Goal: Navigation & Orientation: Find specific page/section

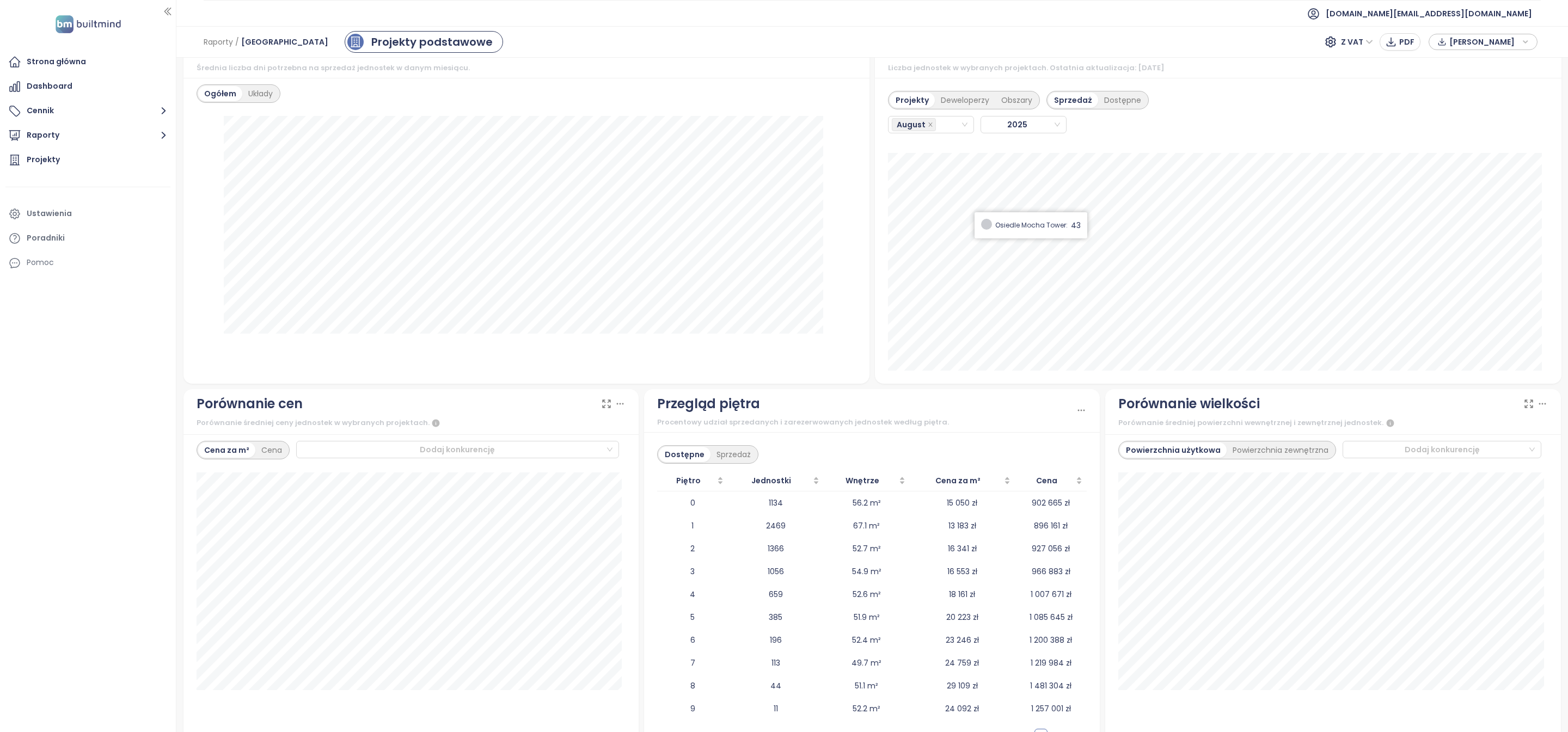
scroll to position [948, 0]
click at [1482, 1] on span "[DOMAIN_NAME][EMAIL_ADDRESS][DOMAIN_NAME]" at bounding box center [1428, 13] width 206 height 26
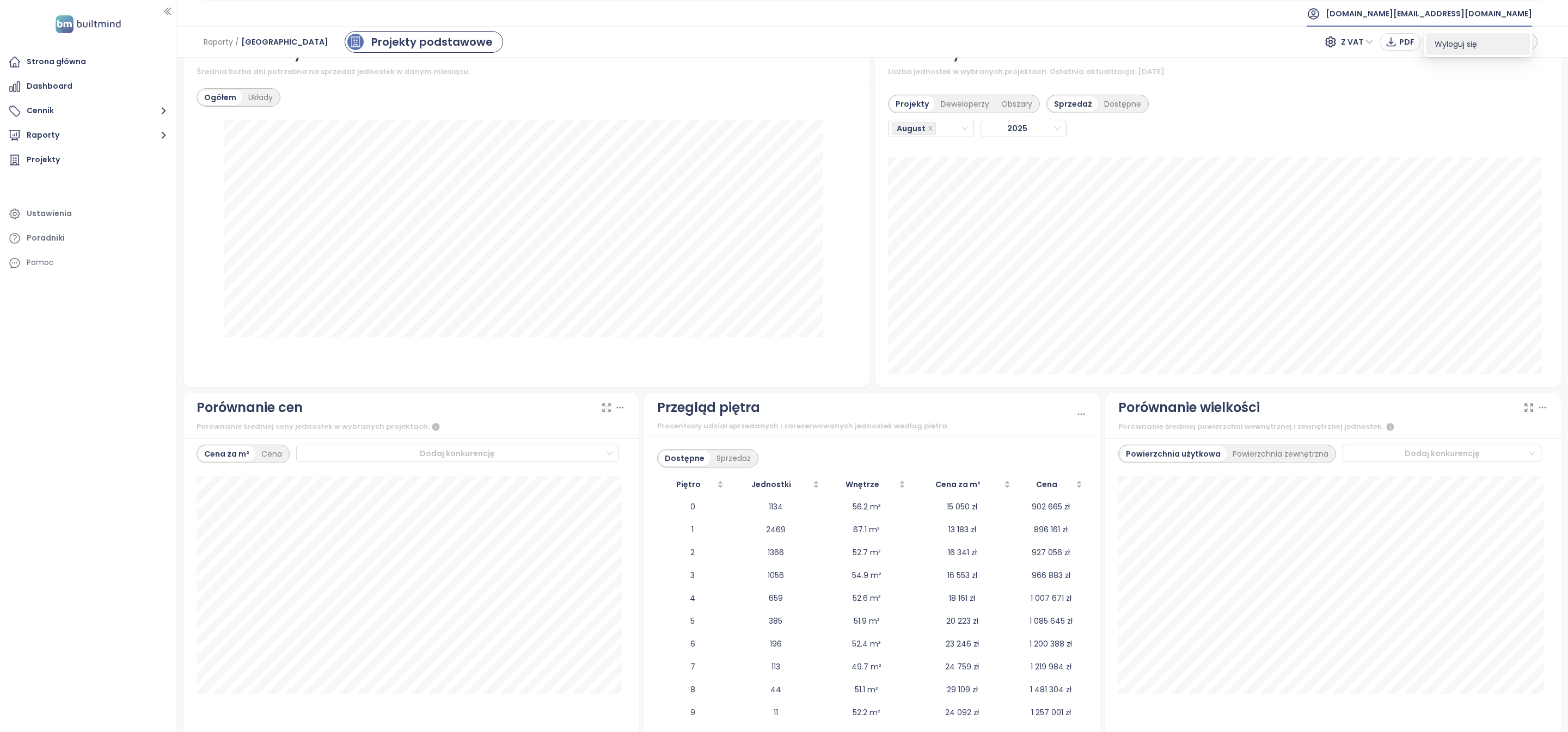
click at [1446, 45] on span "Wyloguj się" at bounding box center [1455, 44] width 42 height 11
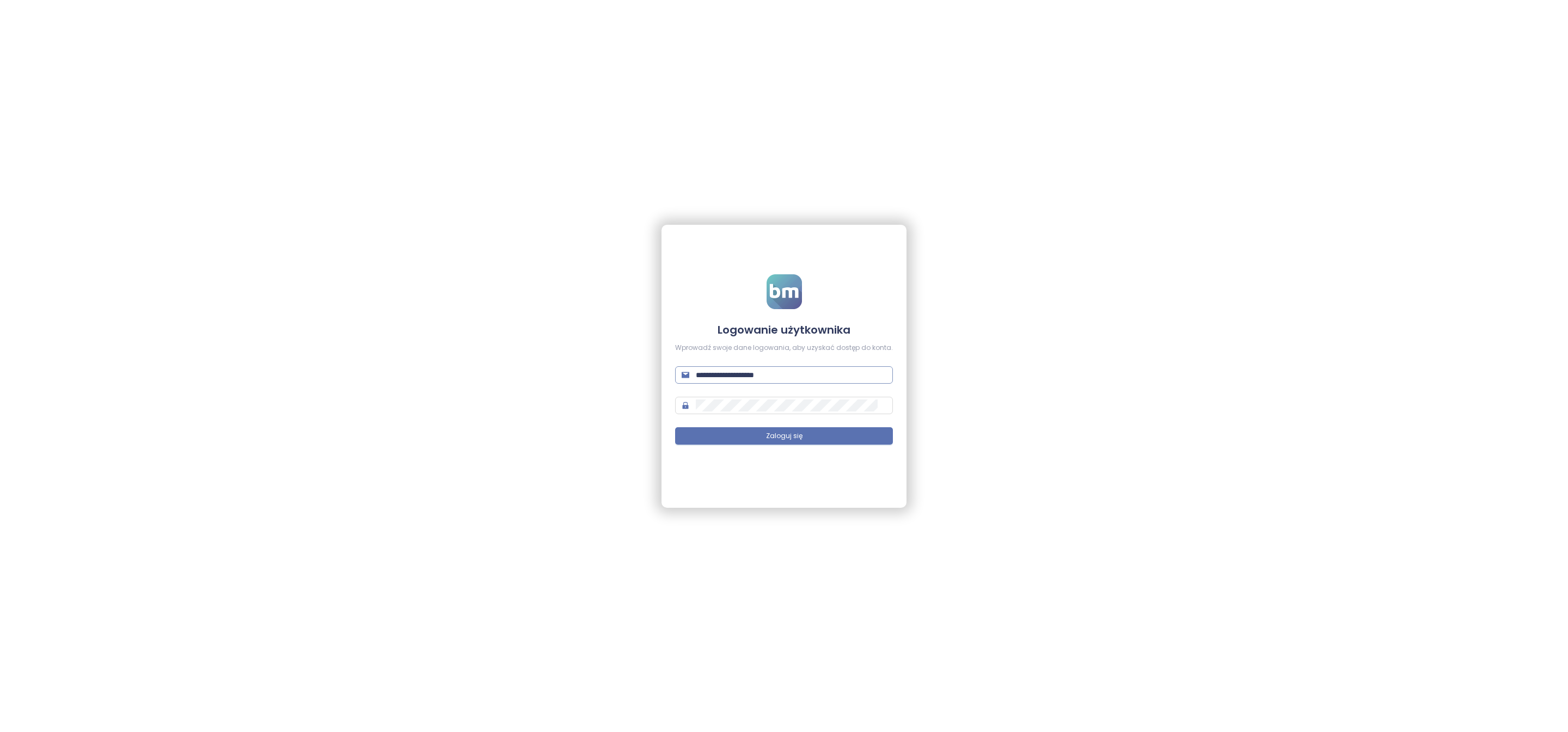
click at [831, 369] on input "**********" at bounding box center [791, 375] width 191 height 12
type input "**********"
click at [871, 446] on form "**********" at bounding box center [784, 366] width 218 height 183
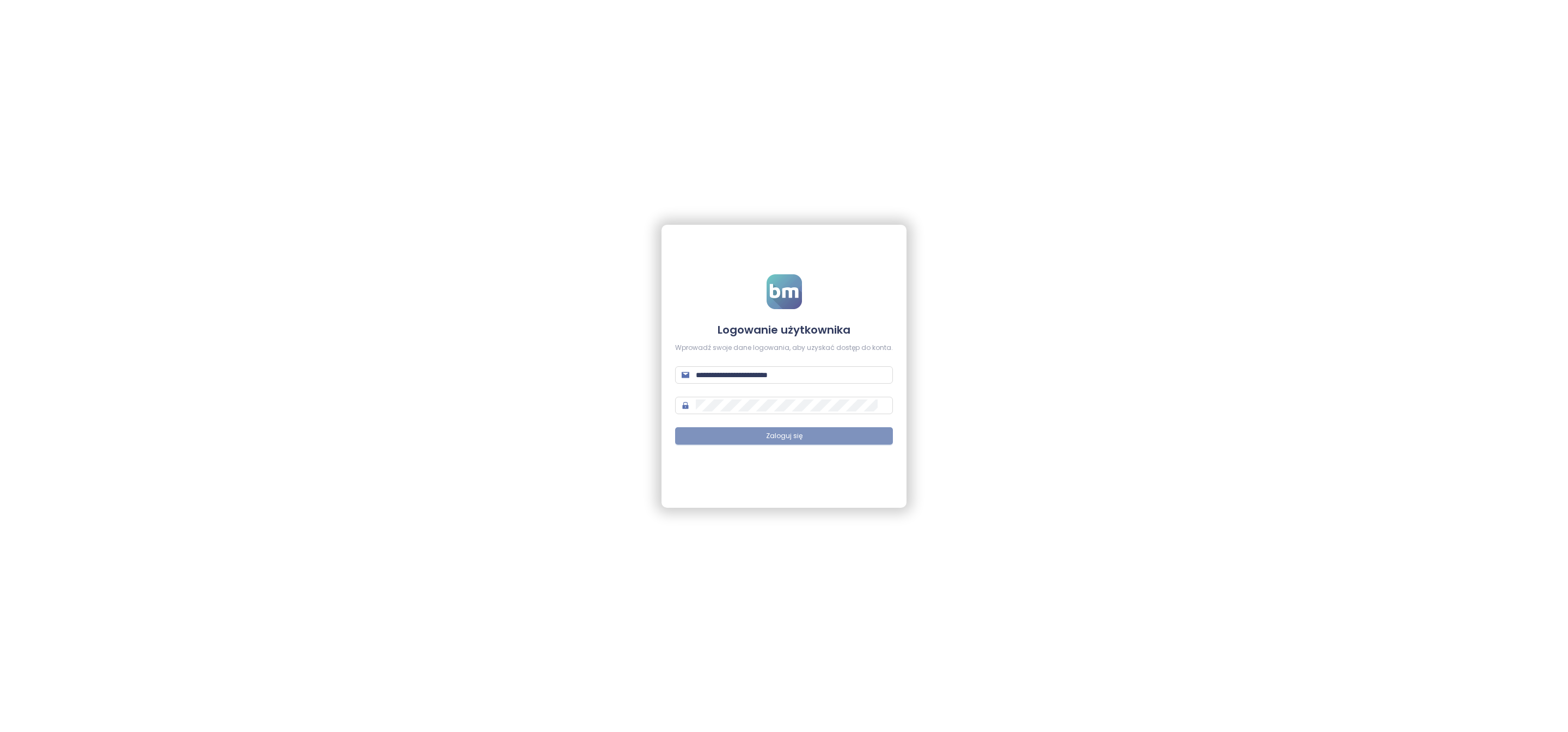
click at [871, 440] on button "Zaloguj się" at bounding box center [784, 435] width 218 height 17
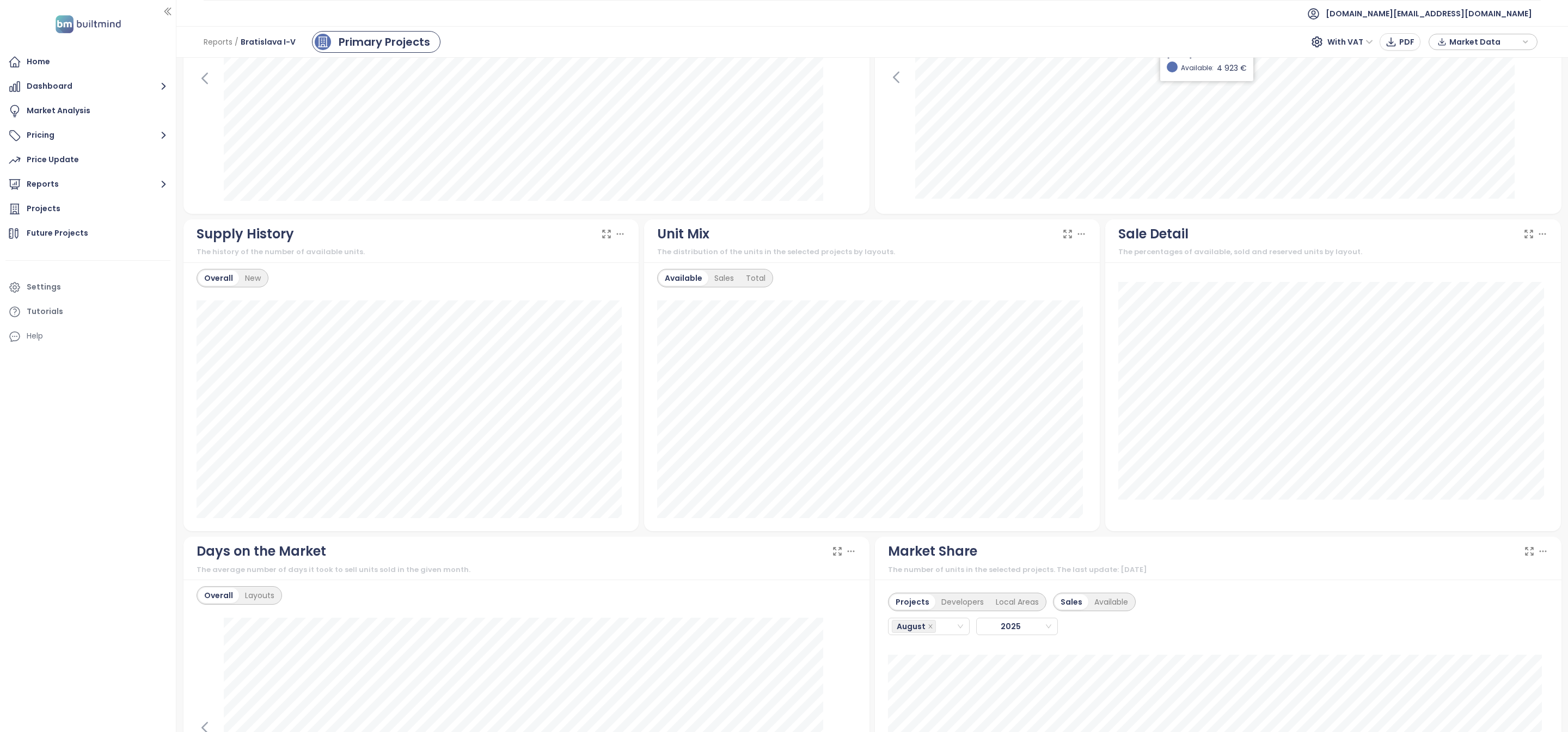
scroll to position [655, 0]
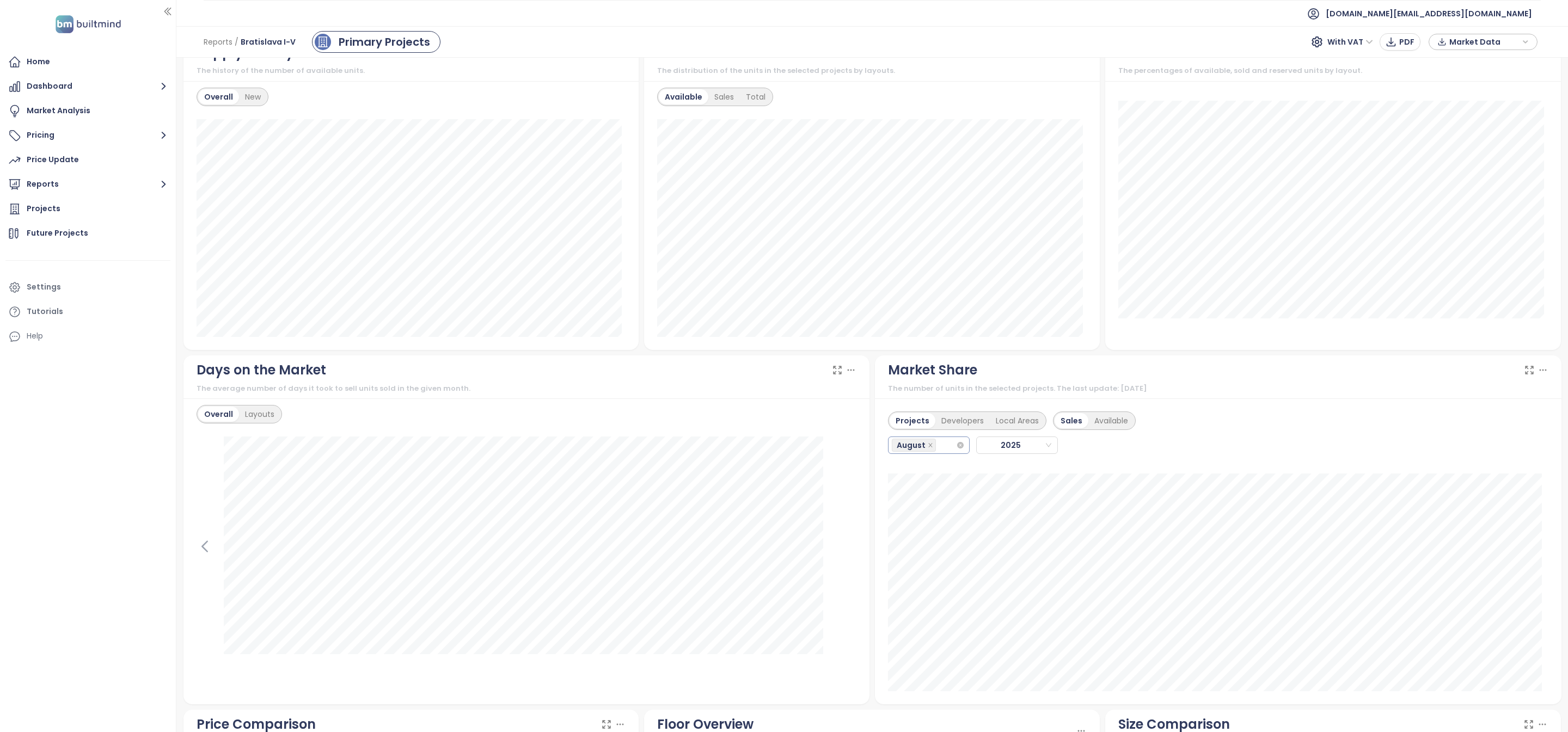
click at [944, 447] on div "August" at bounding box center [924, 445] width 64 height 15
click at [923, 579] on div "July" at bounding box center [923, 576] width 64 height 12
click at [921, 571] on div "June" at bounding box center [923, 574] width 64 height 12
click at [1298, 423] on div "Projects Developers Local Areas Sales Available [PERSON_NAME][DATE]" at bounding box center [1217, 444] width 660 height 80
click at [944, 423] on div "Developers" at bounding box center [962, 420] width 54 height 15
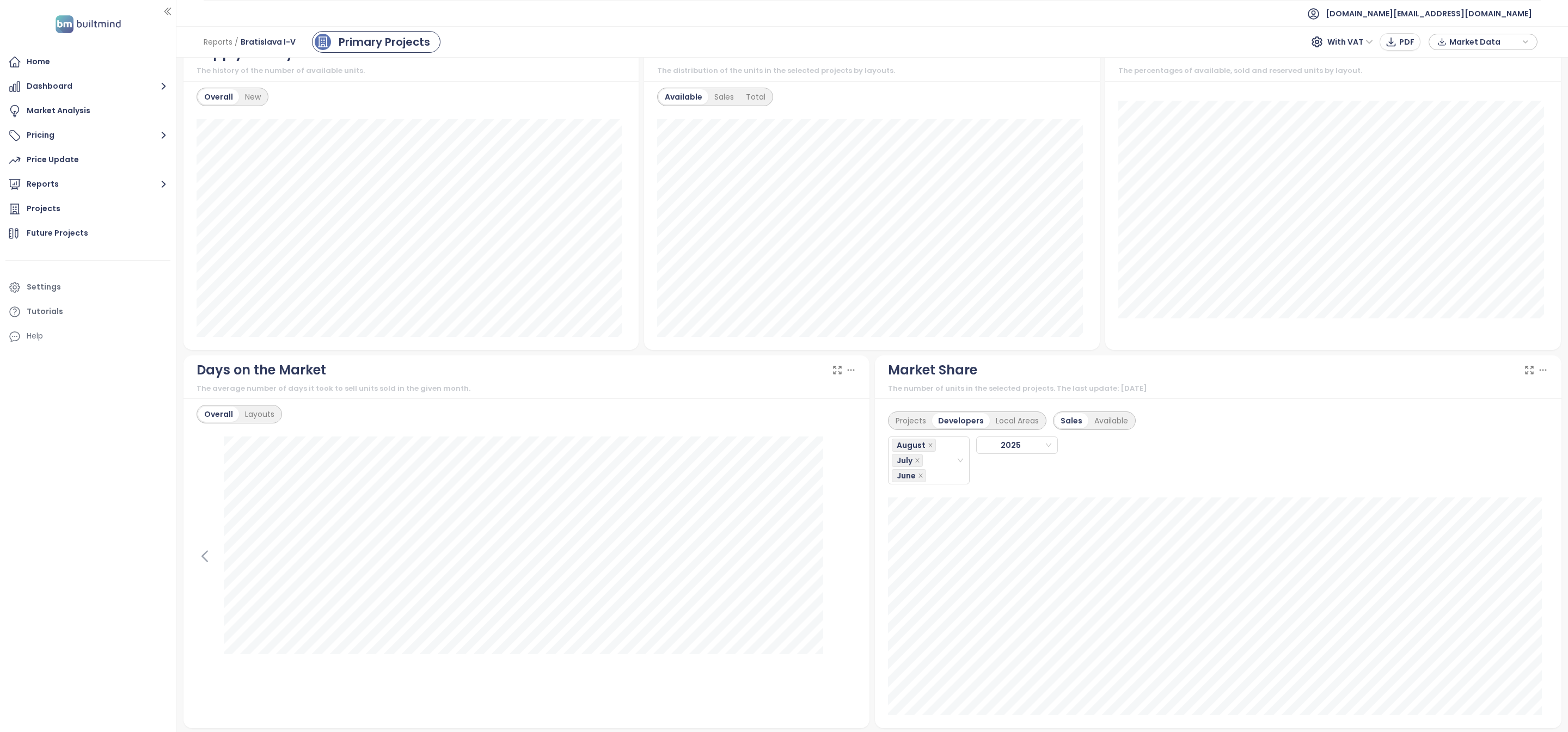
click at [1002, 415] on div "Projects Developers Local Areas" at bounding box center [967, 420] width 159 height 19
click at [1002, 423] on div "Local Areas" at bounding box center [1017, 420] width 55 height 15
click at [1102, 423] on div "Available" at bounding box center [1111, 420] width 45 height 15
click at [909, 428] on div "Projects" at bounding box center [910, 420] width 42 height 15
click at [945, 428] on div "Developers" at bounding box center [962, 420] width 54 height 15
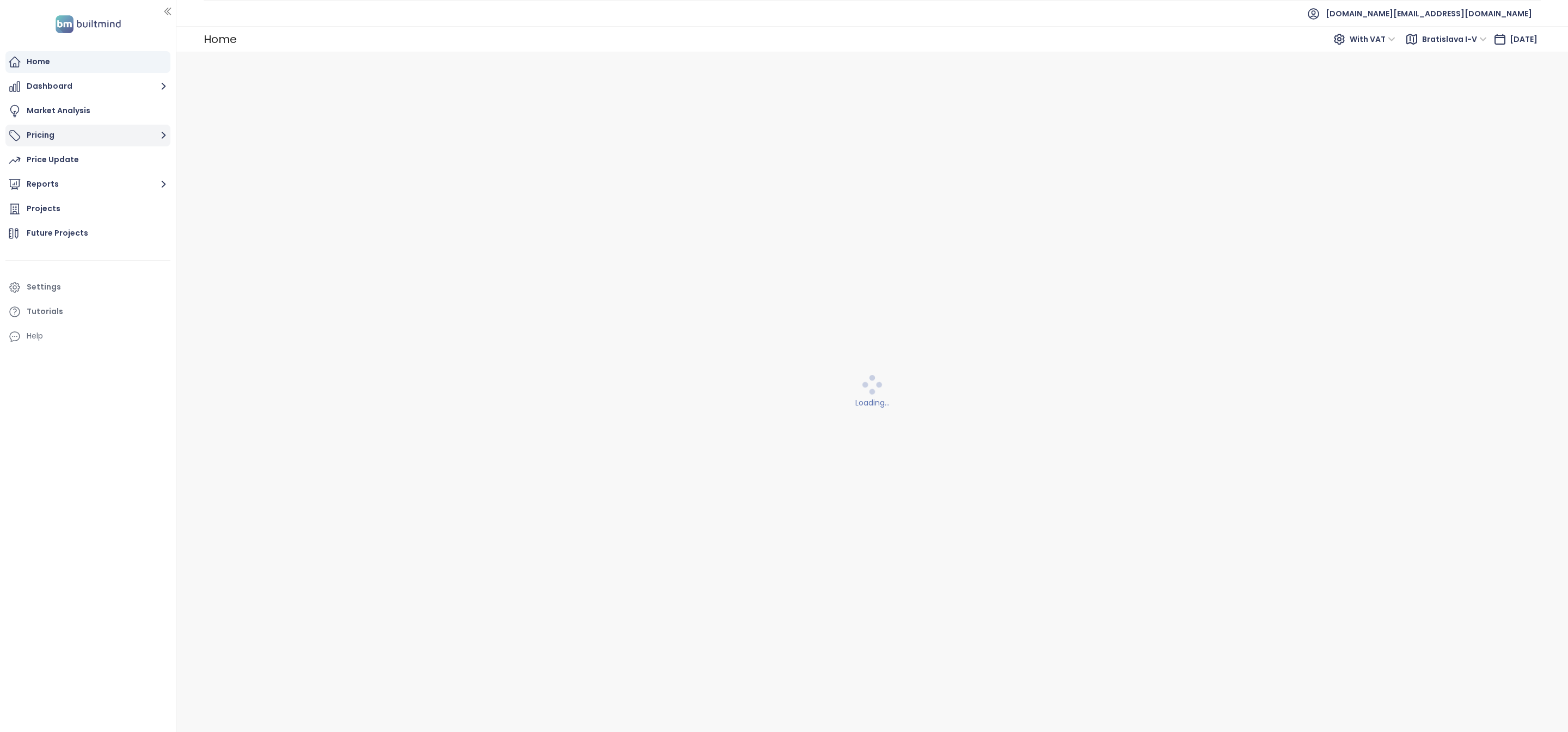
click at [97, 143] on button "Pricing" at bounding box center [88, 135] width 165 height 22
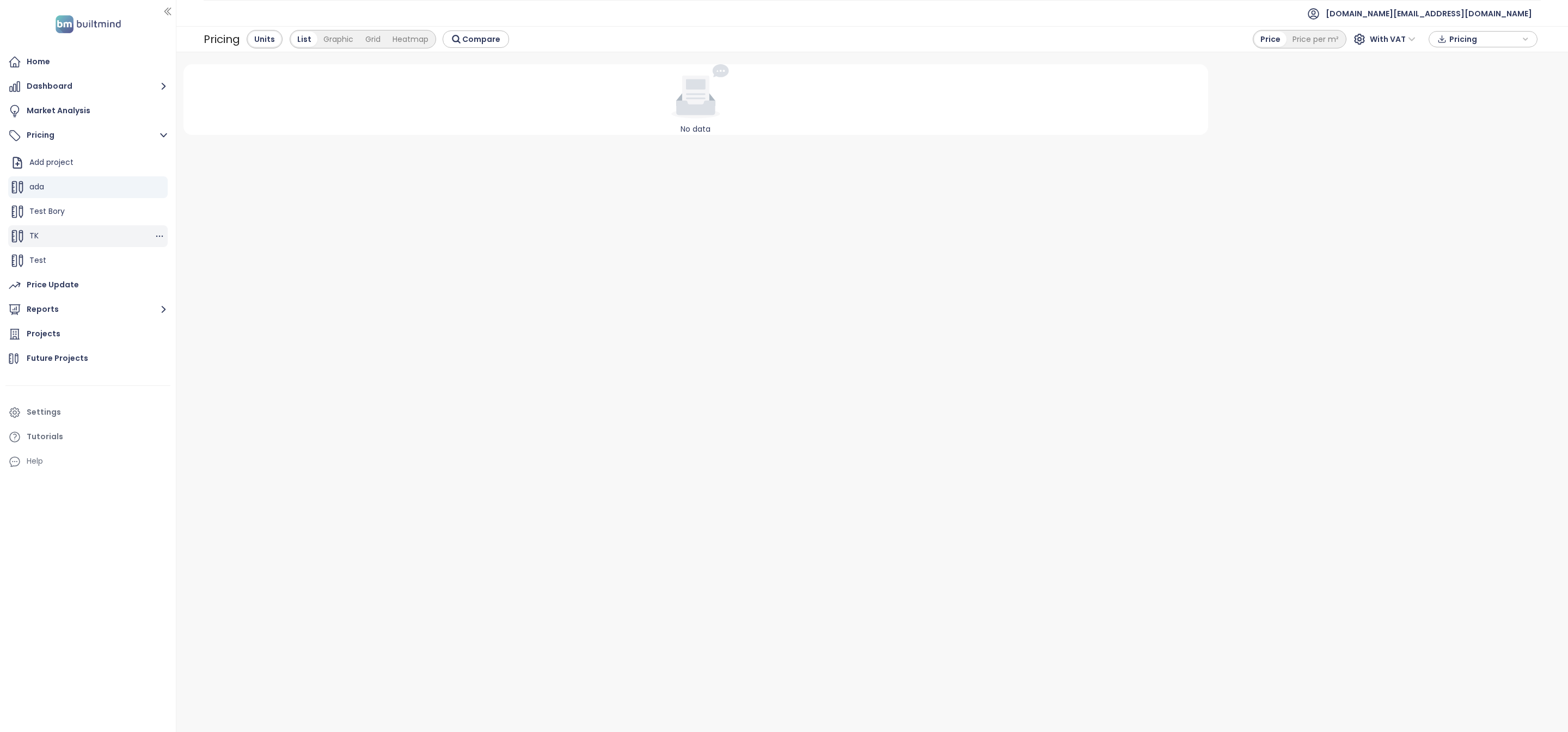
click at [108, 237] on div "TK" at bounding box center [88, 236] width 159 height 22
